Goal: Check status

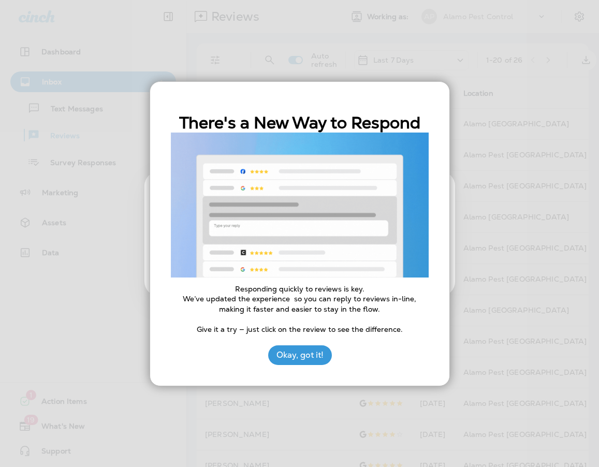
drag, startPoint x: 416, startPoint y: 96, endPoint x: 256, endPoint y: 253, distance: 225.0
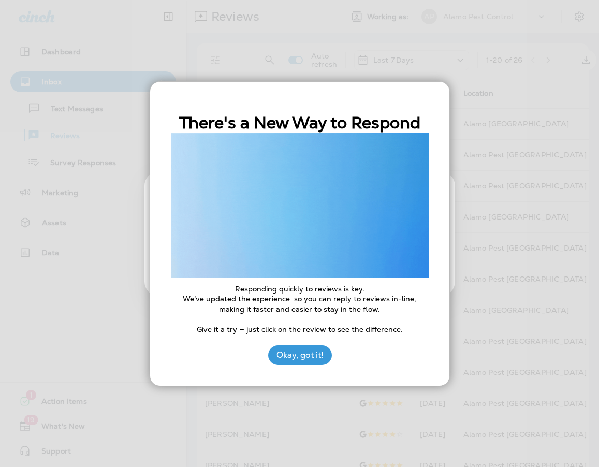
click at [410, 101] on div "There's a New Way to Respond Responding quickly to reviews is key. We’ve update…" at bounding box center [299, 233] width 300 height 305
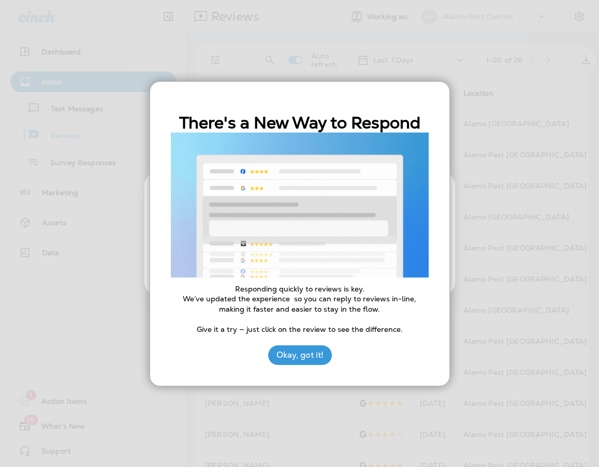
drag, startPoint x: 299, startPoint y: 333, endPoint x: 303, endPoint y: 344, distance: 11.9
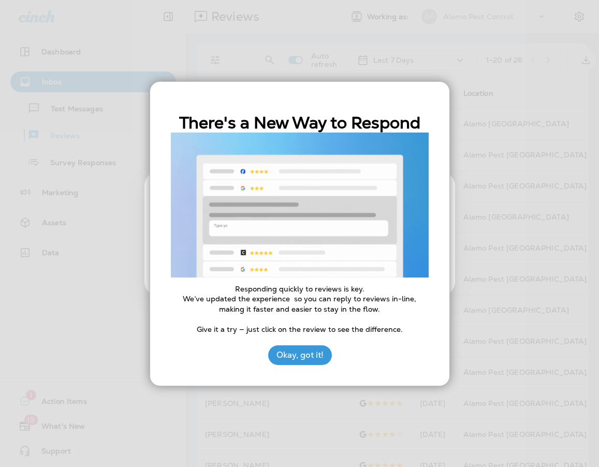
click at [302, 338] on div "There's a New Way to Respond Responding quickly to reviews is key. We’ve update…" at bounding box center [299, 233] width 300 height 305
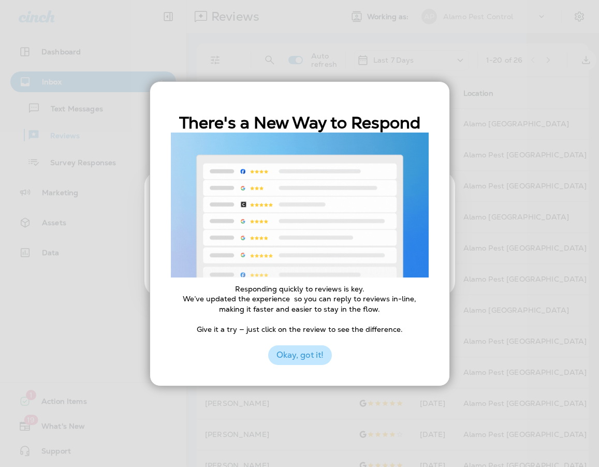
click at [303, 347] on button "Okay, got it!" at bounding box center [300, 355] width 64 height 20
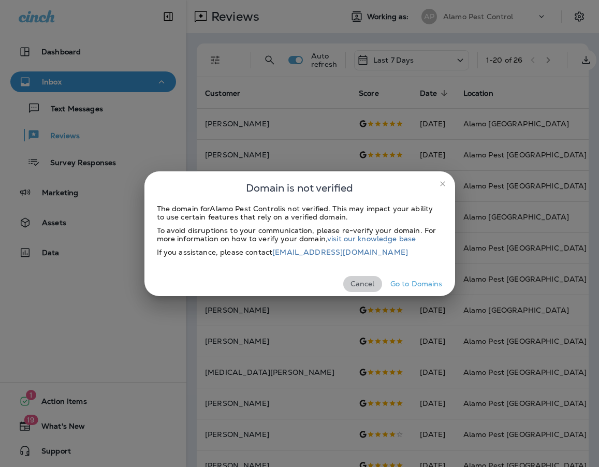
click at [370, 280] on button "Cancel" at bounding box center [362, 284] width 39 height 16
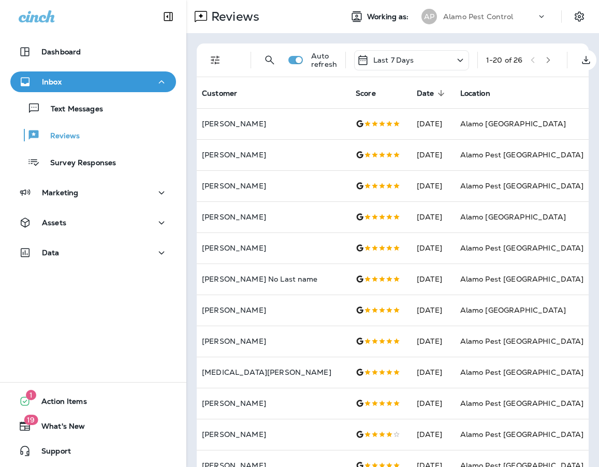
drag, startPoint x: 418, startPoint y: 70, endPoint x: 418, endPoint y: 61, distance: 9.3
click at [418, 70] on div "Auto refresh Last 7 Days 1 - 20 of 26" at bounding box center [394, 59] width 379 height 33
click at [420, 57] on div "Last 7 Days" at bounding box center [411, 60] width 115 height 20
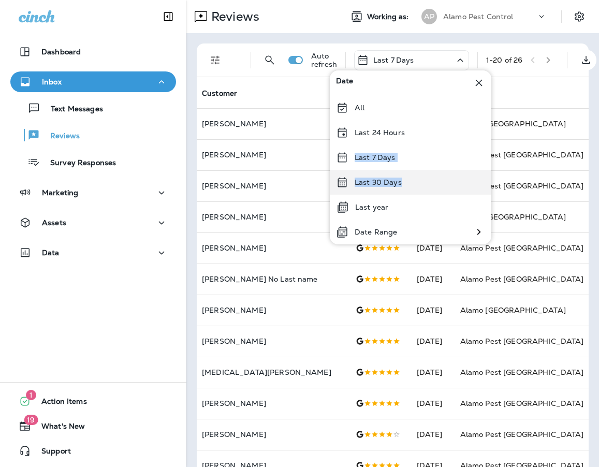
drag, startPoint x: 408, startPoint y: 133, endPoint x: 408, endPoint y: 179, distance: 45.5
click at [408, 179] on div "Date All Last 24 Hours Last 7 Days Last 30 Days Last year Date Range" at bounding box center [410, 157] width 161 height 174
click at [408, 179] on div "Last 30 Days" at bounding box center [410, 182] width 161 height 25
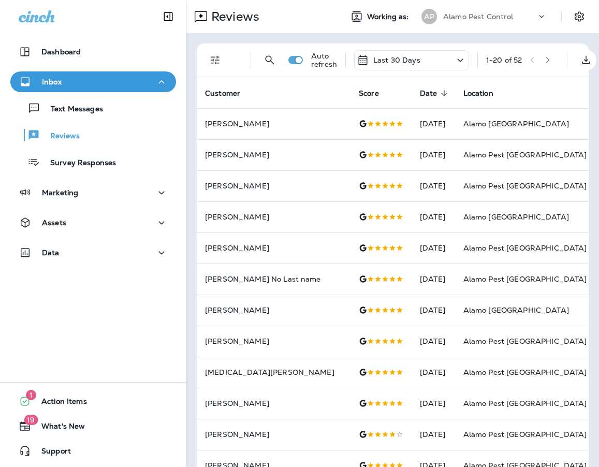
click at [558, 62] on div "Auto refresh Last 30 Days 1 - 20 of 52" at bounding box center [394, 59] width 379 height 33
click at [551, 62] on icon "button" at bounding box center [547, 59] width 7 height 7
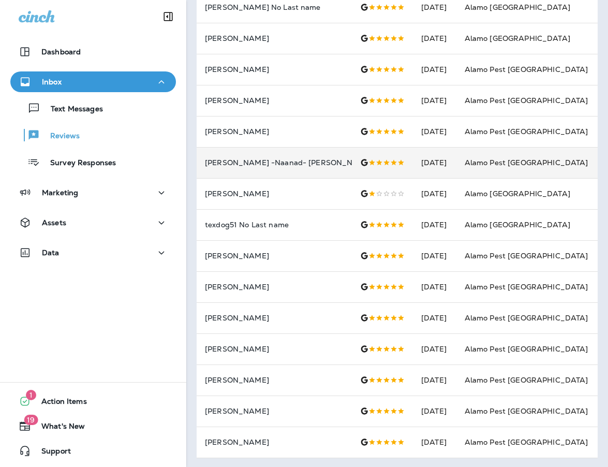
scroll to position [273, 0]
click at [472, 175] on td "Alamo Pest [GEOGRAPHIC_DATA]" at bounding box center [526, 162] width 140 height 31
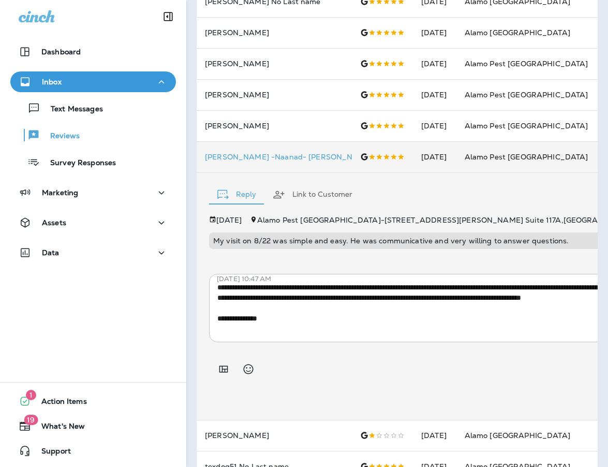
click at [476, 171] on td "Alamo Pest [GEOGRAPHIC_DATA]" at bounding box center [526, 156] width 140 height 31
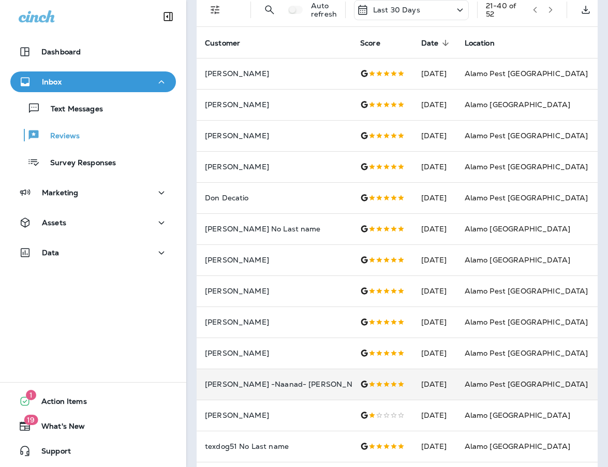
scroll to position [0, 0]
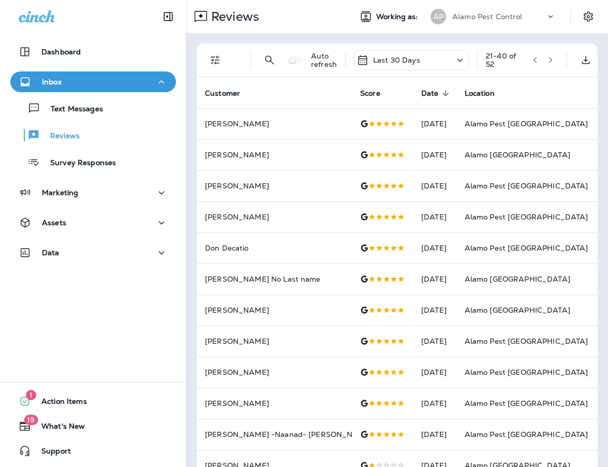
click at [400, 62] on p "Last 30 Days" at bounding box center [396, 60] width 47 height 8
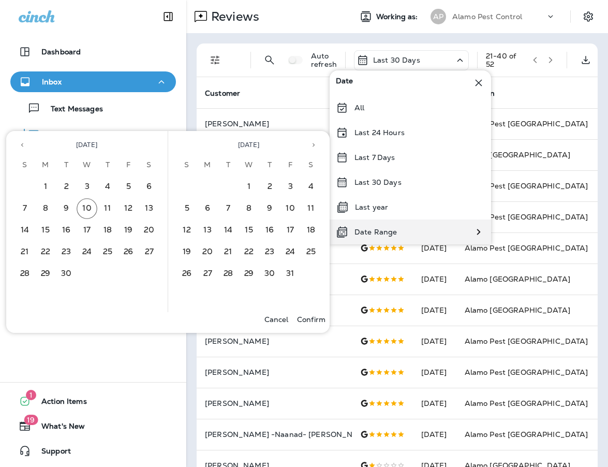
click at [467, 229] on div "Date Range" at bounding box center [410, 231] width 161 height 25
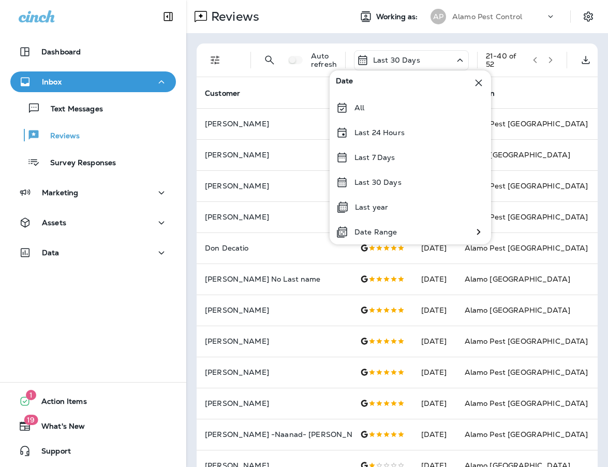
click at [447, 55] on div "Last 30 Days" at bounding box center [411, 60] width 115 height 20
